Goal: Task Accomplishment & Management: Manage account settings

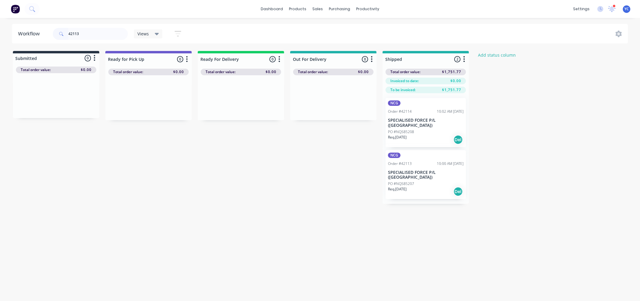
click at [413, 189] on div "Req. 08/10/25 Del" at bounding box center [426, 192] width 76 height 10
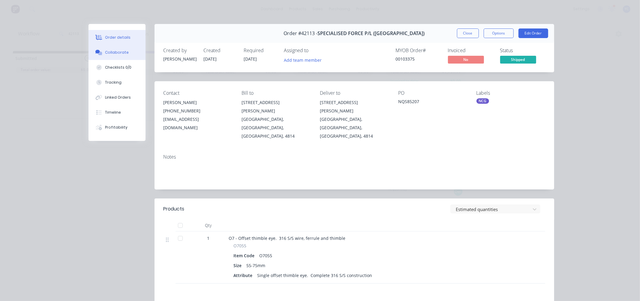
click at [125, 53] on button "Collaborate" at bounding box center [117, 52] width 57 height 15
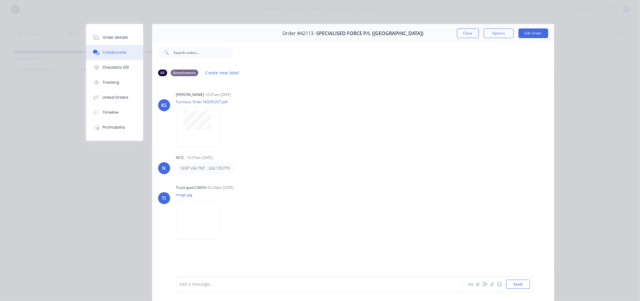
drag, startPoint x: 466, startPoint y: 32, endPoint x: 639, endPoint y: 99, distance: 185.3
click at [466, 32] on button "Close" at bounding box center [468, 34] width 22 height 10
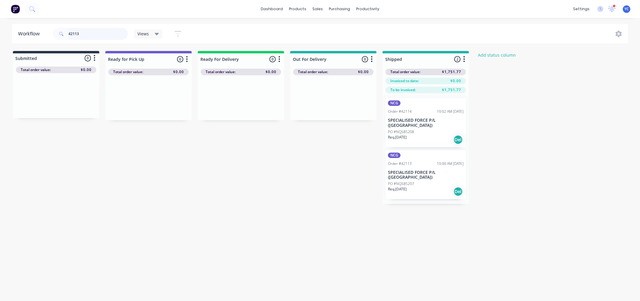
click at [110, 36] on input "42113" at bounding box center [97, 34] width 59 height 12
type input "42111"
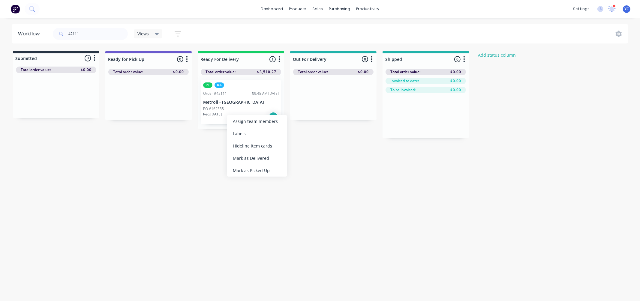
click at [190, 149] on div "Workflow 42111 Views Save new view None (Default) edit AL edit ALL edit BB & TH…" at bounding box center [320, 156] width 640 height 265
click at [239, 157] on div "Mark as Delivered" at bounding box center [245, 157] width 60 height 12
click at [98, 33] on input "42111" at bounding box center [97, 34] width 59 height 12
type input "4"
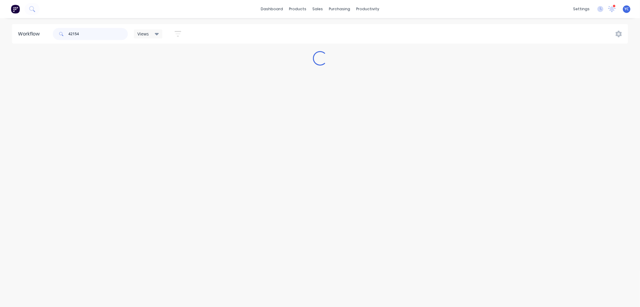
type input "42154"
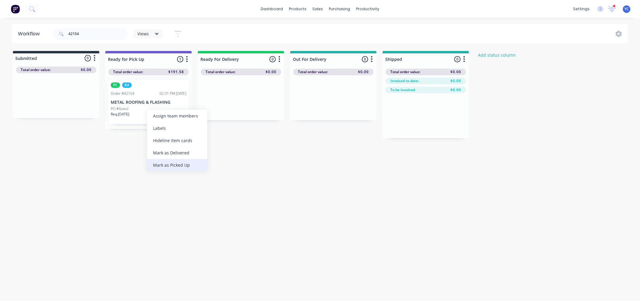
click at [180, 166] on div "Mark as Picked Up" at bounding box center [177, 165] width 60 height 12
click at [92, 32] on input "42154" at bounding box center [97, 34] width 59 height 12
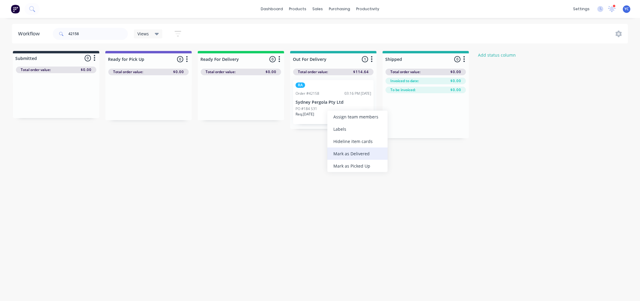
click at [355, 154] on div "Mark as Delivered" at bounding box center [358, 154] width 60 height 12
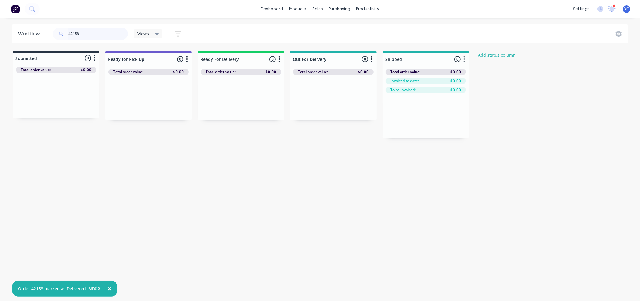
click at [109, 32] on input "42158" at bounding box center [97, 34] width 59 height 12
type input "42157"
click at [337, 143] on div "Mark as Delivered" at bounding box center [343, 147] width 60 height 12
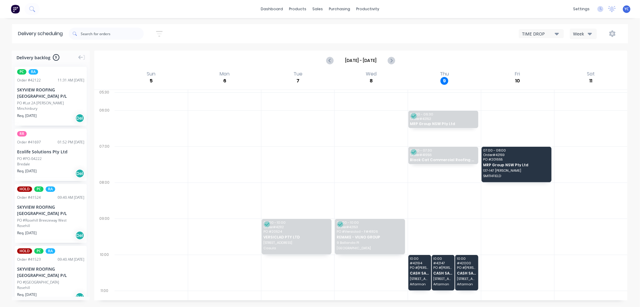
click at [587, 34] on div "Week" at bounding box center [581, 34] width 17 height 6
click at [592, 62] on div "Vehicle" at bounding box center [599, 62] width 59 height 12
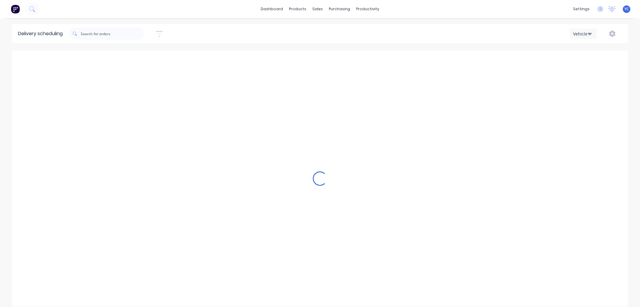
scroll to position [0, 0]
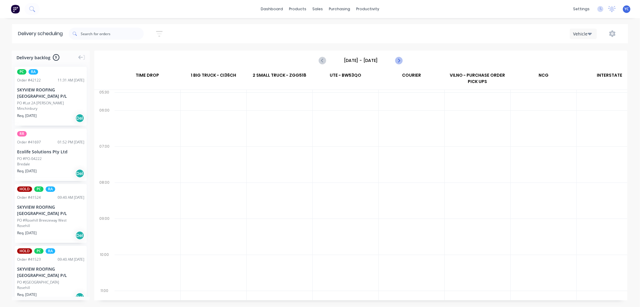
click at [399, 60] on icon "Next page" at bounding box center [398, 60] width 7 height 7
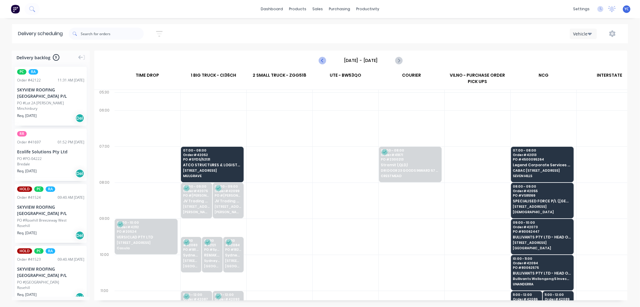
click at [323, 61] on icon "Previous page" at bounding box center [322, 60] width 7 height 7
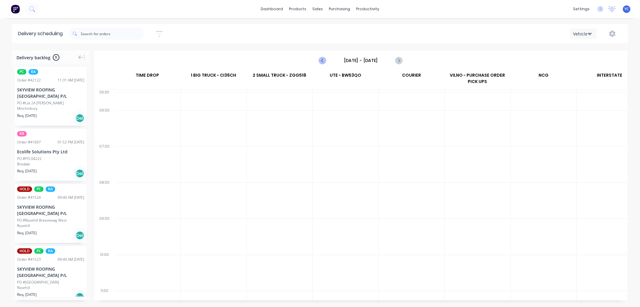
click at [323, 61] on icon "Previous page" at bounding box center [322, 60] width 7 height 7
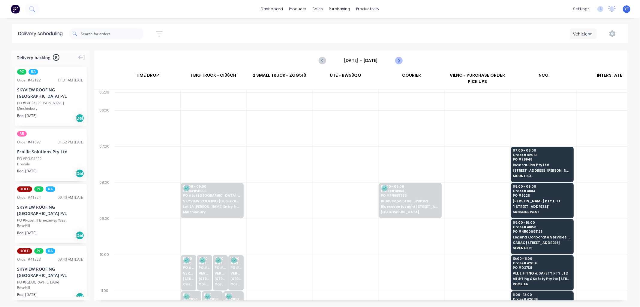
click at [397, 62] on icon "Next page" at bounding box center [398, 60] width 7 height 7
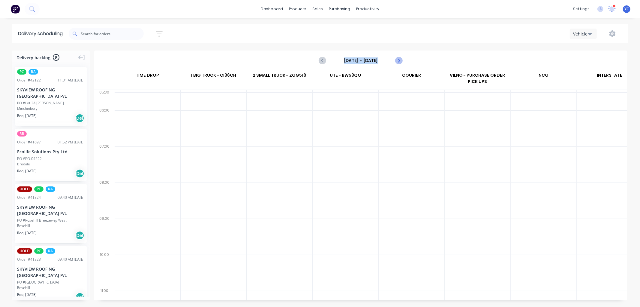
click at [397, 57] on icon "Next page" at bounding box center [398, 60] width 7 height 7
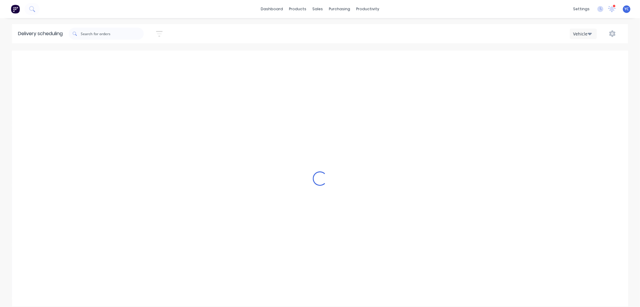
click at [397, 56] on div "Loading..." at bounding box center [320, 177] width 616 height 255
click at [397, 57] on icon "Next page" at bounding box center [398, 60] width 7 height 7
click at [397, 56] on div "Loading..." at bounding box center [320, 177] width 616 height 255
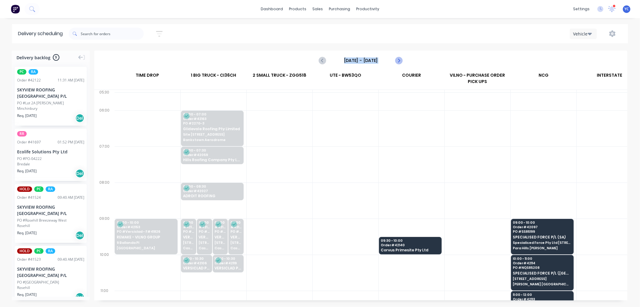
click at [397, 57] on icon "Next page" at bounding box center [398, 60] width 7 height 7
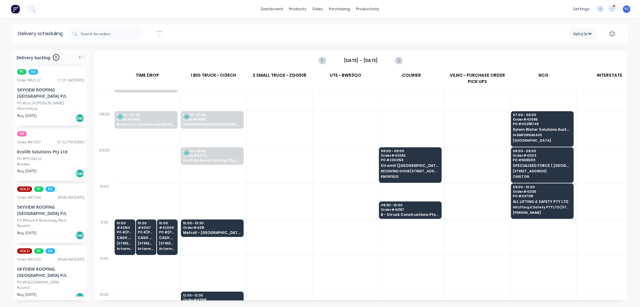
scroll to position [100, 0]
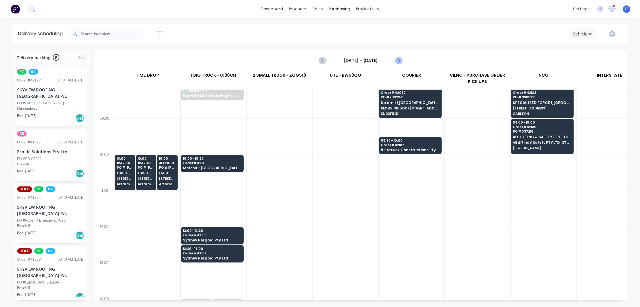
click at [399, 61] on icon "Next page" at bounding box center [398, 60] width 3 height 5
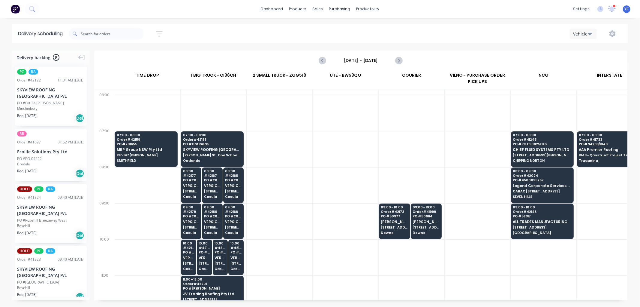
scroll to position [0, 0]
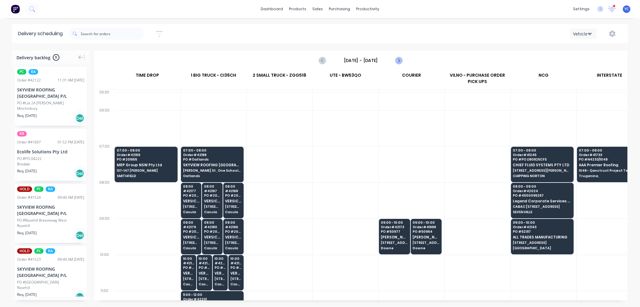
click at [399, 59] on icon "Next page" at bounding box center [398, 60] width 3 height 5
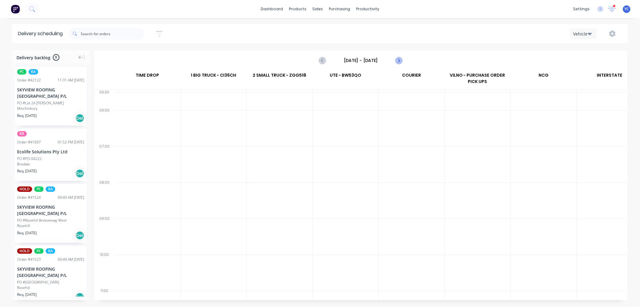
click at [399, 59] on icon "Next page" at bounding box center [398, 60] width 3 height 5
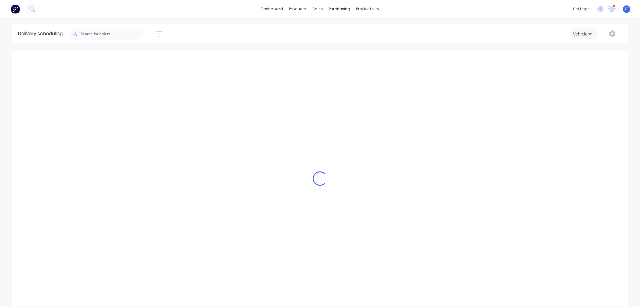
type input "Monday - 13/10/25"
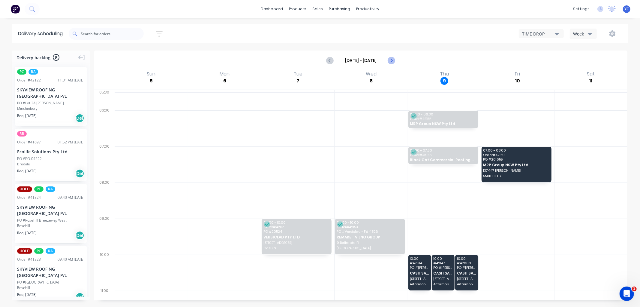
click at [389, 62] on icon "Next page" at bounding box center [391, 60] width 7 height 7
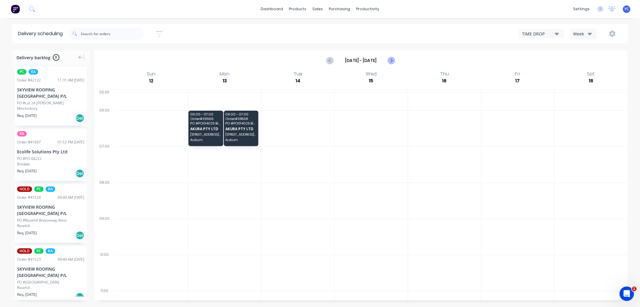
click at [389, 62] on icon "Next page" at bounding box center [391, 60] width 7 height 7
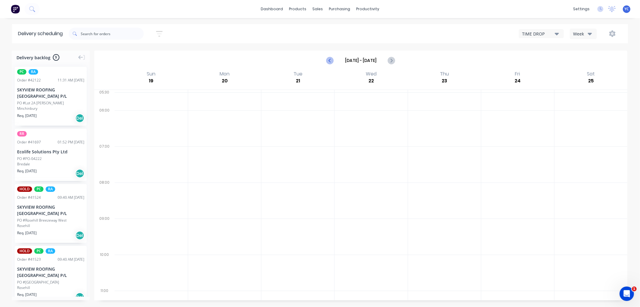
click at [334, 59] on button "Previous page" at bounding box center [331, 60] width 12 height 12
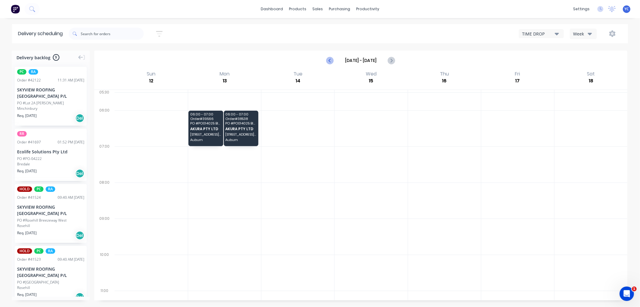
click at [334, 59] on icon "Previous page" at bounding box center [330, 60] width 7 height 7
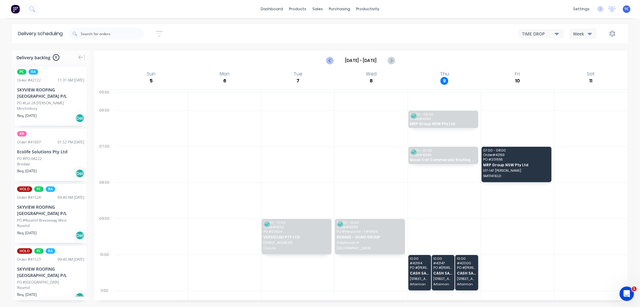
click at [334, 59] on icon "Previous page" at bounding box center [330, 60] width 7 height 7
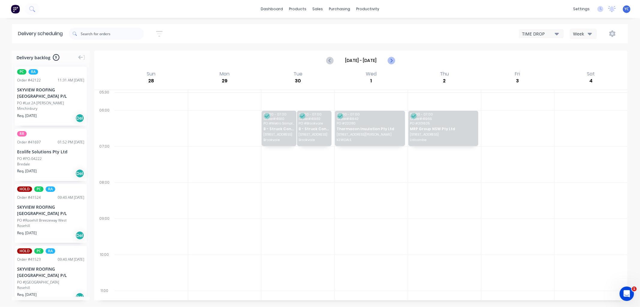
click at [396, 59] on button "Next page" at bounding box center [391, 60] width 12 height 12
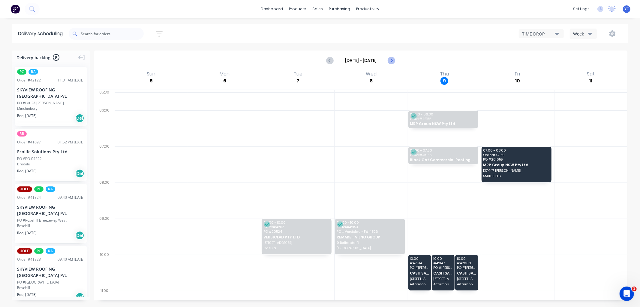
click at [395, 59] on icon "Next page" at bounding box center [391, 60] width 7 height 7
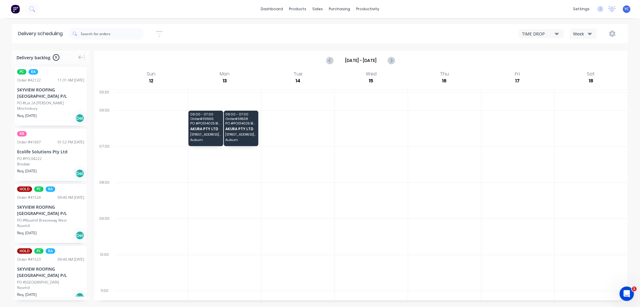
click at [331, 61] on icon "Previous page" at bounding box center [330, 60] width 7 height 7
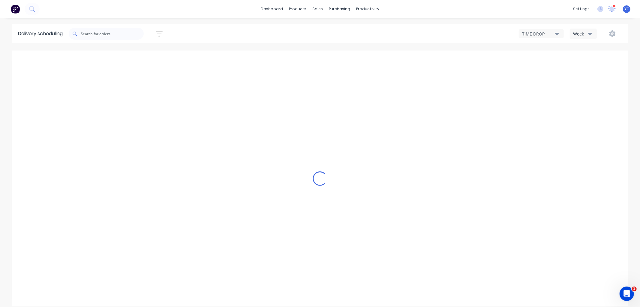
click at [576, 34] on div "Week" at bounding box center [581, 34] width 17 height 6
type input "[DATE] - [DATE]"
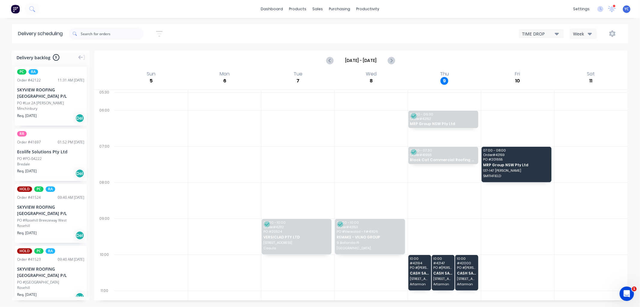
click at [586, 32] on div "Week" at bounding box center [581, 34] width 17 height 6
click at [586, 58] on div "Vehicle" at bounding box center [599, 62] width 59 height 12
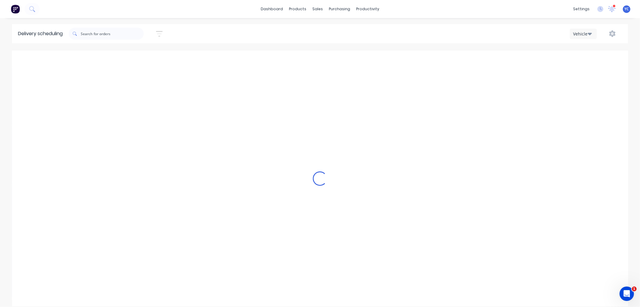
scroll to position [0, 0]
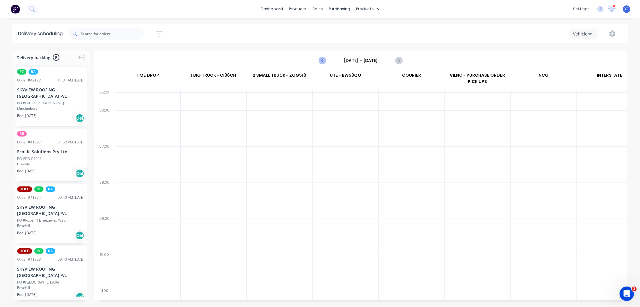
click at [322, 61] on icon "Previous page" at bounding box center [322, 60] width 7 height 7
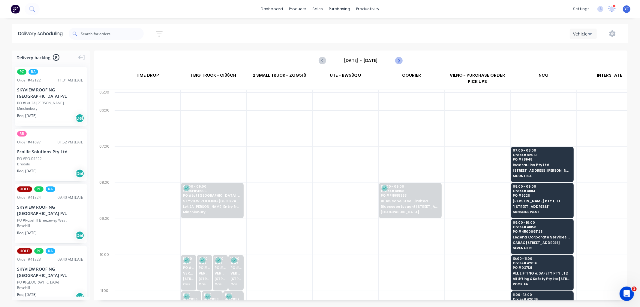
click at [397, 60] on icon "Next page" at bounding box center [398, 60] width 7 height 7
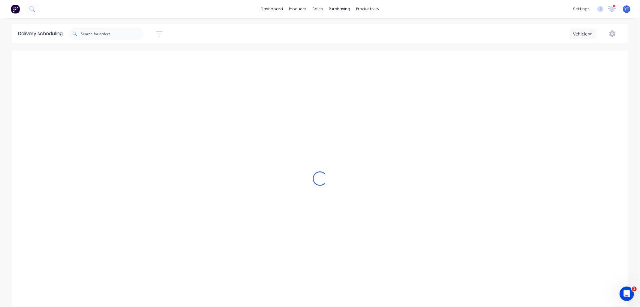
click at [397, 60] on div "Loading..." at bounding box center [320, 177] width 616 height 255
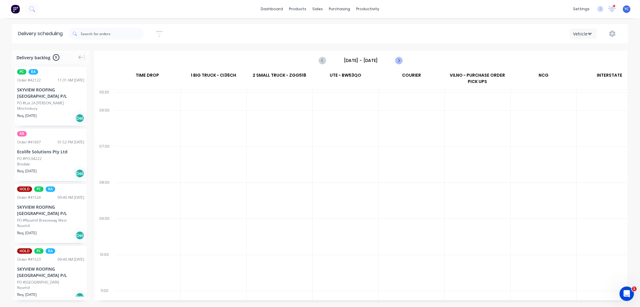
click at [397, 60] on icon "Next page" at bounding box center [398, 60] width 7 height 7
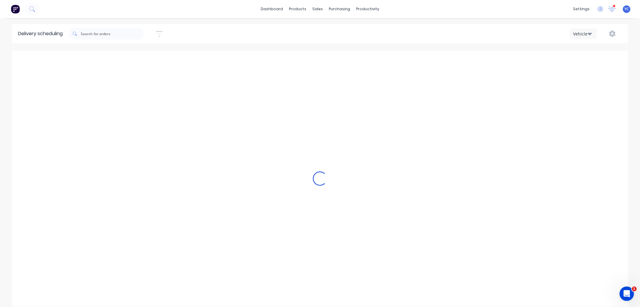
click at [397, 60] on icon "Next page" at bounding box center [398, 60] width 7 height 7
click at [397, 60] on div "Loading..." at bounding box center [320, 177] width 616 height 255
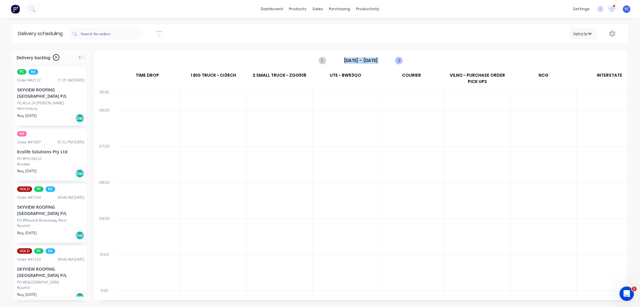
click at [397, 60] on icon "Next page" at bounding box center [398, 60] width 7 height 7
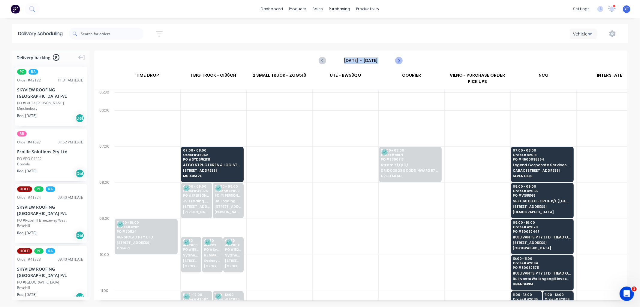
click at [397, 60] on icon "Next page" at bounding box center [398, 60] width 7 height 7
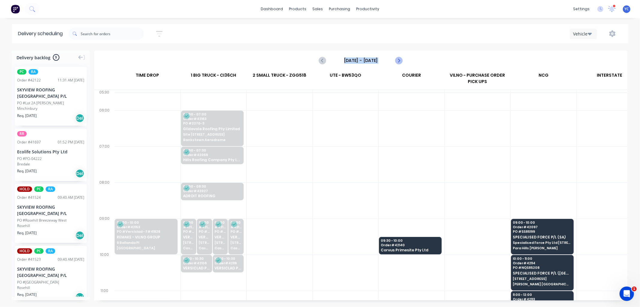
click at [397, 60] on icon "Next page" at bounding box center [398, 60] width 7 height 7
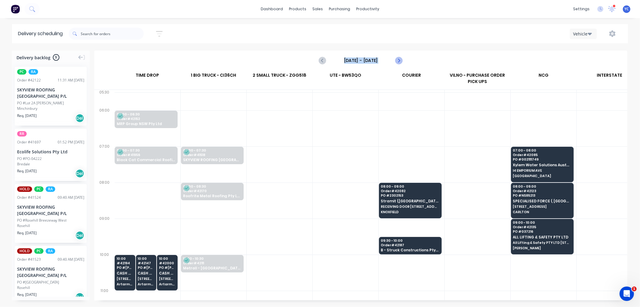
click at [397, 60] on icon "Next page" at bounding box center [398, 60] width 7 height 7
type input "[DATE] - [DATE]"
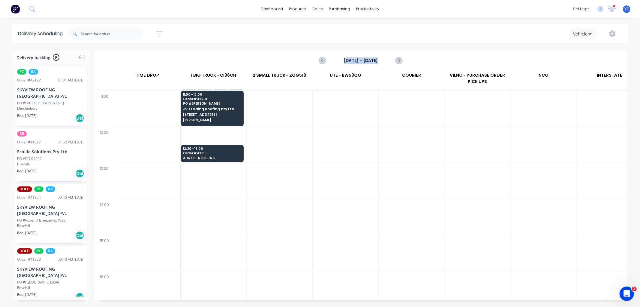
scroll to position [133, 0]
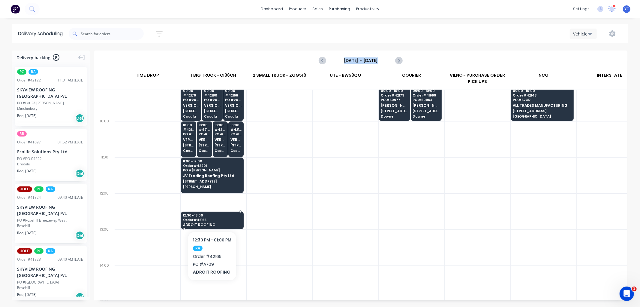
click at [224, 218] on span "Order # 42165" at bounding box center [212, 220] width 58 height 4
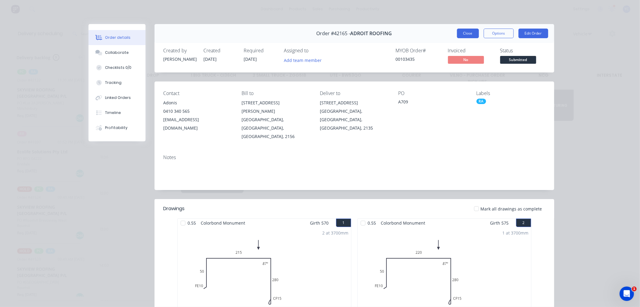
click at [458, 35] on button "Close" at bounding box center [468, 34] width 22 height 10
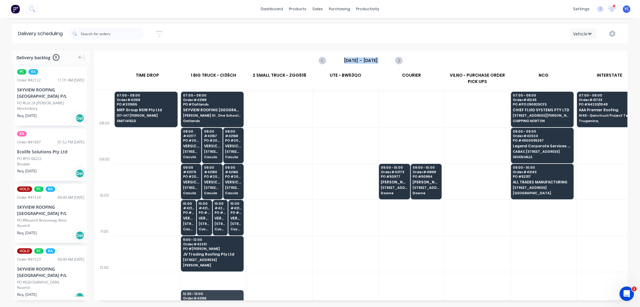
scroll to position [67, 0]
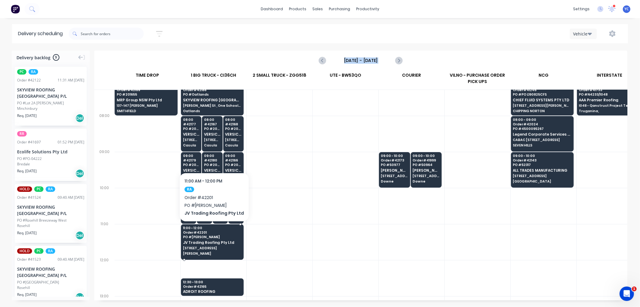
click at [226, 236] on span "PO # [PERSON_NAME]" at bounding box center [212, 237] width 58 height 4
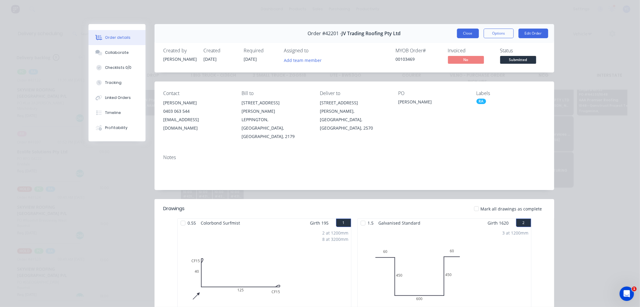
click at [463, 34] on button "Close" at bounding box center [468, 34] width 22 height 10
